Goal: Task Accomplishment & Management: Manage account settings

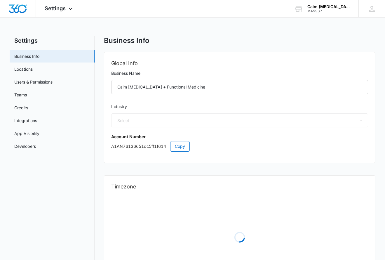
select select "16"
select select "US"
select select "America/[GEOGRAPHIC_DATA]"
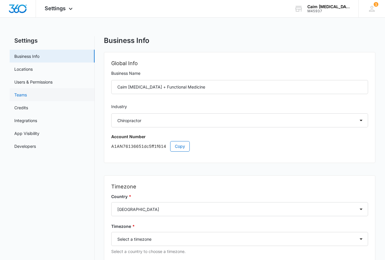
click at [24, 93] on link "Teams" at bounding box center [20, 95] width 13 height 6
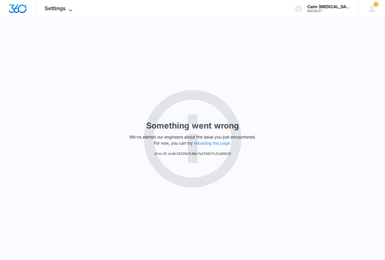
click at [61, 9] on span "Settings" at bounding box center [55, 8] width 21 height 6
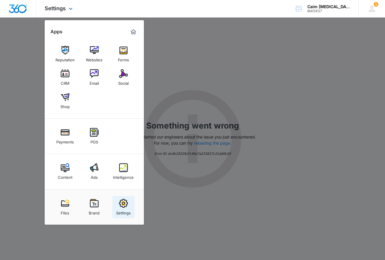
click at [119, 202] on img at bounding box center [123, 203] width 9 height 9
select select "16"
select select "US"
select select "America/[GEOGRAPHIC_DATA]"
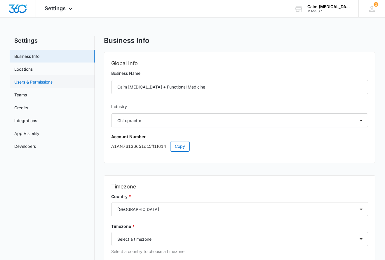
click at [53, 79] on link "Users & Permissions" at bounding box center [33, 82] width 38 height 6
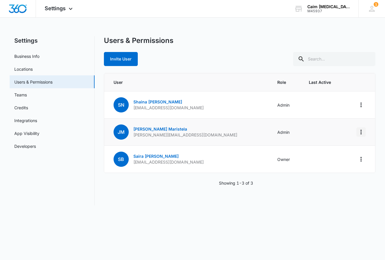
click at [362, 130] on icon "Actions" at bounding box center [360, 131] width 7 height 7
click at [201, 128] on td "[PERSON_NAME] Maristela [EMAIL_ADDRESS][DOMAIN_NAME]" at bounding box center [187, 131] width 166 height 27
click at [153, 128] on link "[PERSON_NAME]" at bounding box center [160, 128] width 54 height 5
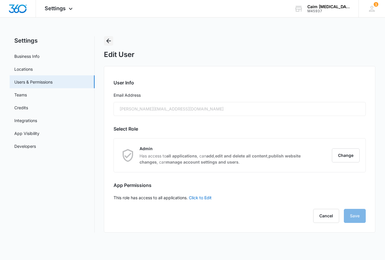
click at [108, 42] on icon "Back" at bounding box center [108, 41] width 5 height 5
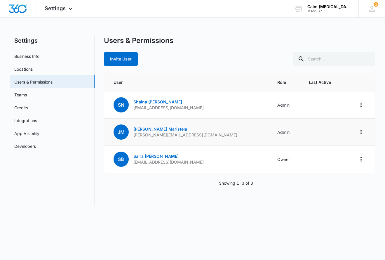
click at [124, 131] on span "JM" at bounding box center [121, 131] width 15 height 15
click at [363, 133] on icon "Actions" at bounding box center [360, 131] width 7 height 7
click at [331, 210] on div "Settings Business Info Locations Users & Permissions Teams Credits Integrations…" at bounding box center [193, 124] width 366 height 176
click at [375, 8] on icon at bounding box center [371, 8] width 9 height 9
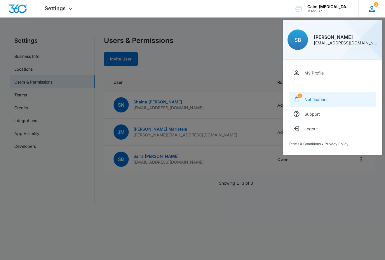
click at [317, 100] on div "Notifications" at bounding box center [316, 99] width 24 height 5
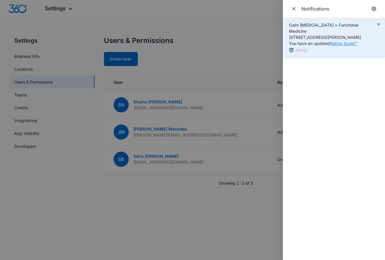
click at [340, 41] on link "Rating Score™" at bounding box center [343, 43] width 27 height 5
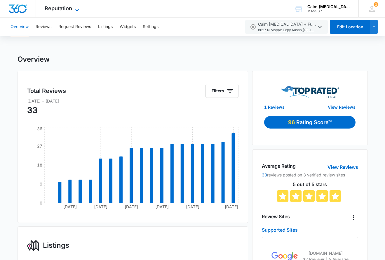
click at [62, 8] on span "Reputation" at bounding box center [58, 8] width 27 height 6
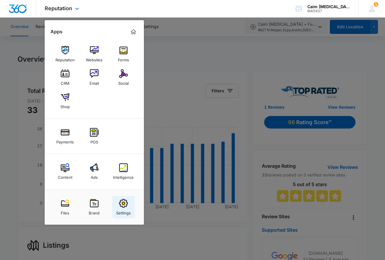
click at [118, 207] on link "Settings" at bounding box center [123, 207] width 22 height 22
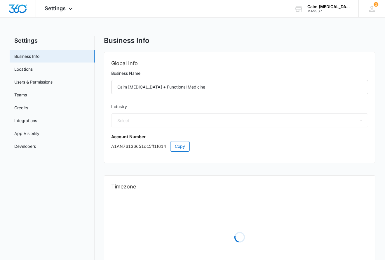
select select "16"
select select "US"
select select "America/[GEOGRAPHIC_DATA]"
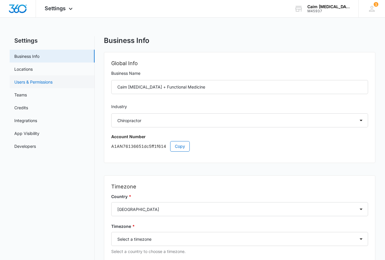
click at [36, 83] on link "Users & Permissions" at bounding box center [33, 82] width 38 height 6
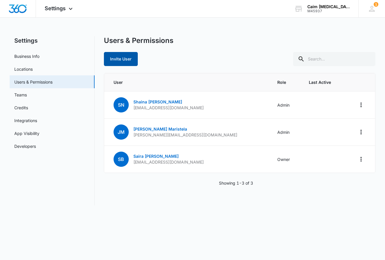
click at [125, 58] on button "Invite User" at bounding box center [121, 59] width 34 height 14
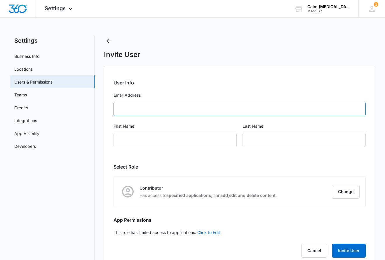
click at [156, 110] on input "Email Address" at bounding box center [240, 109] width 252 height 14
type input "work.bettye@gmail.com"
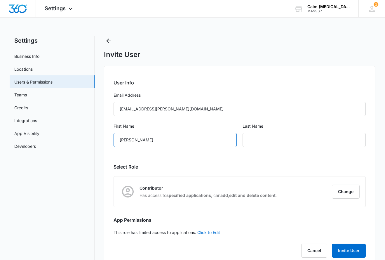
scroll to position [14, 0]
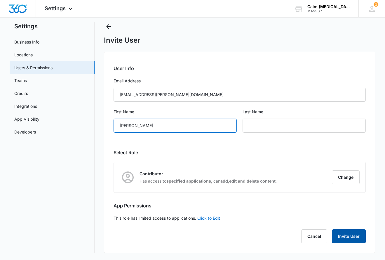
type input "Betina"
click at [353, 232] on button "Invite User" at bounding box center [349, 236] width 34 height 14
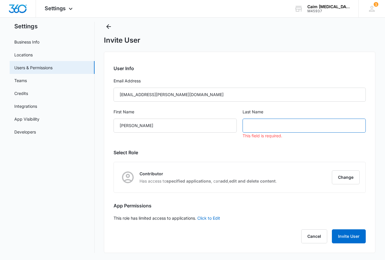
click at [268, 125] on input "text" at bounding box center [303, 125] width 123 height 14
type input "Betina"
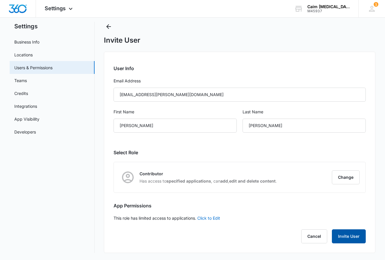
click at [348, 240] on button "Invite User" at bounding box center [349, 236] width 34 height 14
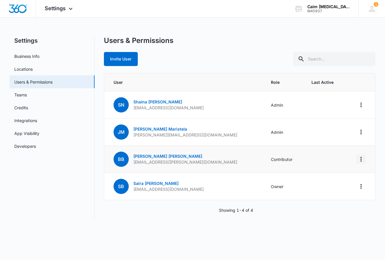
click at [363, 158] on icon "Actions" at bounding box center [360, 159] width 7 height 7
click at [149, 155] on link "Betina Betina" at bounding box center [167, 155] width 69 height 5
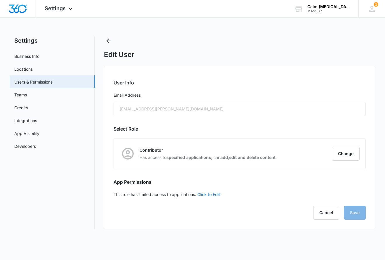
radio input "true"
click at [339, 155] on button "Change" at bounding box center [346, 153] width 28 height 14
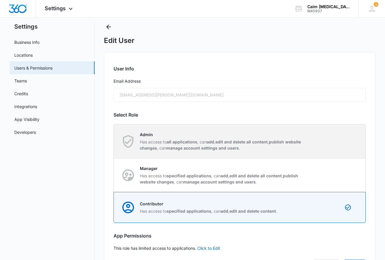
scroll to position [17, 0]
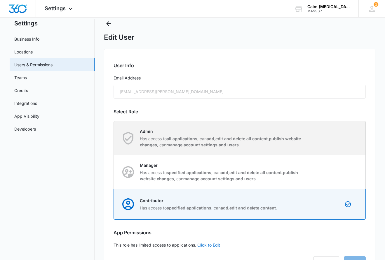
click at [208, 145] on strong "manage account settings and users" at bounding box center [202, 144] width 72 height 5
click at [114, 138] on input "Admin Has access to all applications , can add , edit and delete all content , …" at bounding box center [114, 138] width 0 height 0
radio input "true"
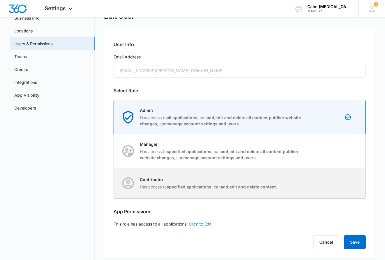
scroll to position [44, 0]
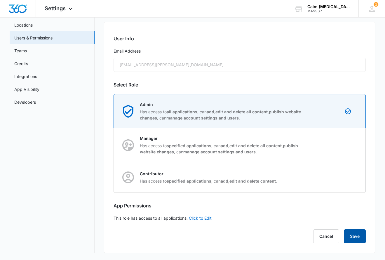
click at [353, 235] on button "Save" at bounding box center [355, 236] width 22 height 14
